Goal: Find contact information: Obtain details needed to contact an individual or organization

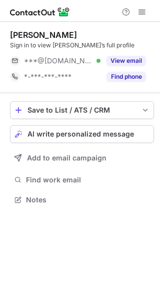
scroll to position [5, 5]
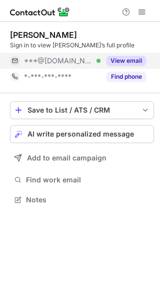
click at [124, 64] on button "View email" at bounding box center [125, 61] width 39 height 10
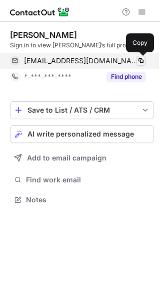
click at [137, 63] on span at bounding box center [141, 61] width 8 height 8
click at [141, 59] on span at bounding box center [141, 61] width 8 height 8
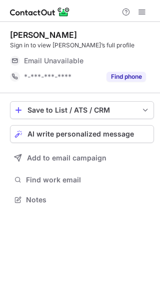
scroll to position [193, 160]
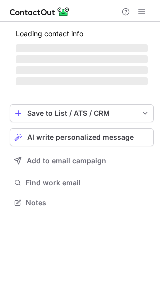
scroll to position [209, 160]
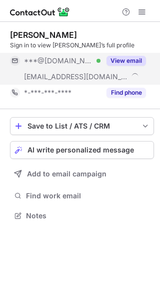
click at [119, 55] on div "View email" at bounding box center [122, 61] width 45 height 16
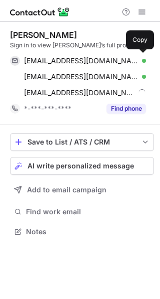
scroll to position [225, 160]
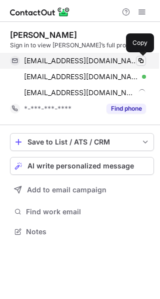
click at [139, 59] on span at bounding box center [141, 61] width 8 height 8
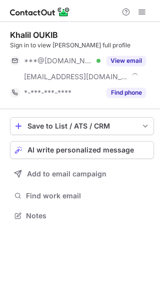
scroll to position [209, 160]
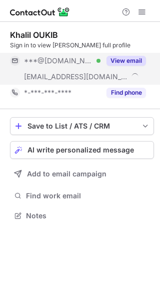
click at [126, 56] on button "View email" at bounding box center [125, 61] width 39 height 10
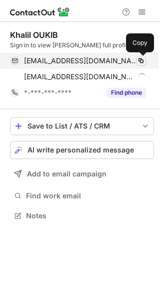
click at [138, 57] on span at bounding box center [141, 61] width 8 height 8
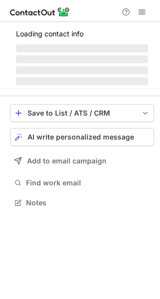
scroll to position [193, 160]
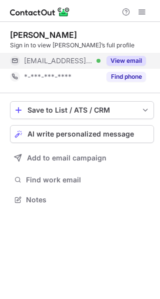
click at [109, 57] on button "View email" at bounding box center [125, 61] width 39 height 10
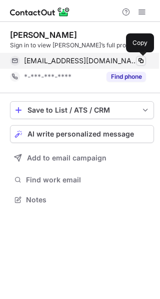
click at [140, 58] on span at bounding box center [141, 61] width 8 height 8
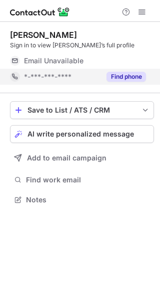
scroll to position [193, 160]
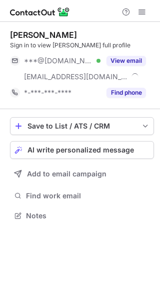
scroll to position [209, 160]
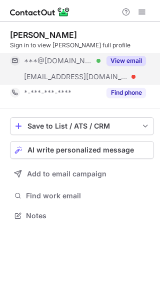
click at [121, 55] on div "View email" at bounding box center [122, 61] width 45 height 16
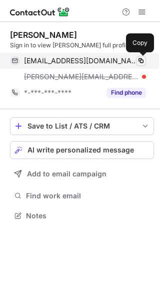
click at [137, 59] on span at bounding box center [141, 61] width 8 height 8
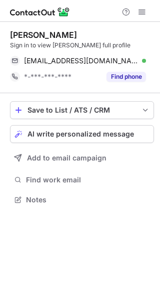
scroll to position [193, 160]
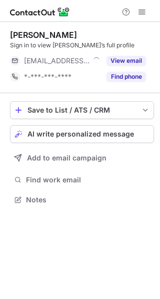
scroll to position [193, 160]
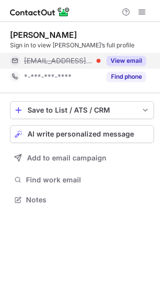
click at [127, 56] on button "View email" at bounding box center [125, 61] width 39 height 10
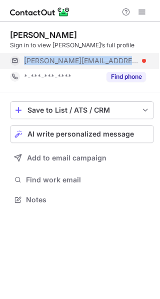
drag, startPoint x: 25, startPoint y: 57, endPoint x: 109, endPoint y: 60, distance: 84.4
click at [109, 60] on div "ella@riversideonline.com" at bounding box center [85, 60] width 122 height 9
copy span "ella@riversideonline.com"
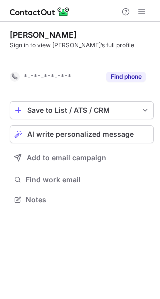
scroll to position [177, 160]
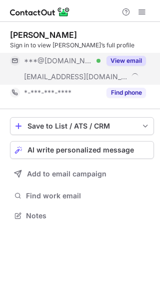
scroll to position [209, 160]
click at [123, 58] on button "View email" at bounding box center [125, 61] width 39 height 10
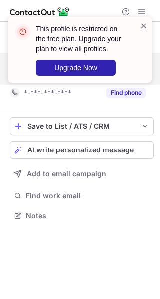
click at [141, 26] on span at bounding box center [144, 26] width 8 height 10
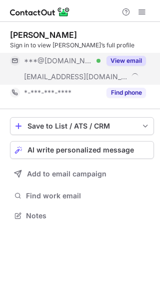
click at [125, 63] on button "View email" at bounding box center [125, 61] width 39 height 10
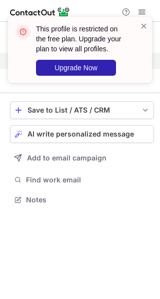
scroll to position [193, 160]
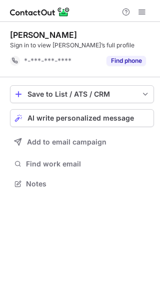
scroll to position [177, 160]
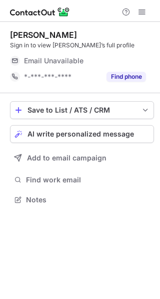
scroll to position [193, 160]
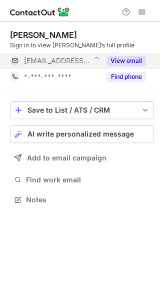
click at [121, 58] on button "View email" at bounding box center [125, 61] width 39 height 10
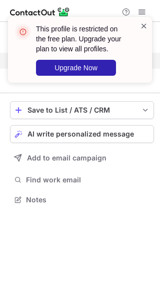
click at [145, 22] on span at bounding box center [144, 26] width 8 height 10
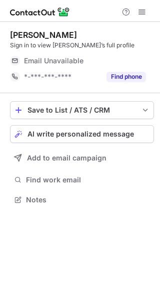
scroll to position [193, 160]
